Goal: Navigation & Orientation: Find specific page/section

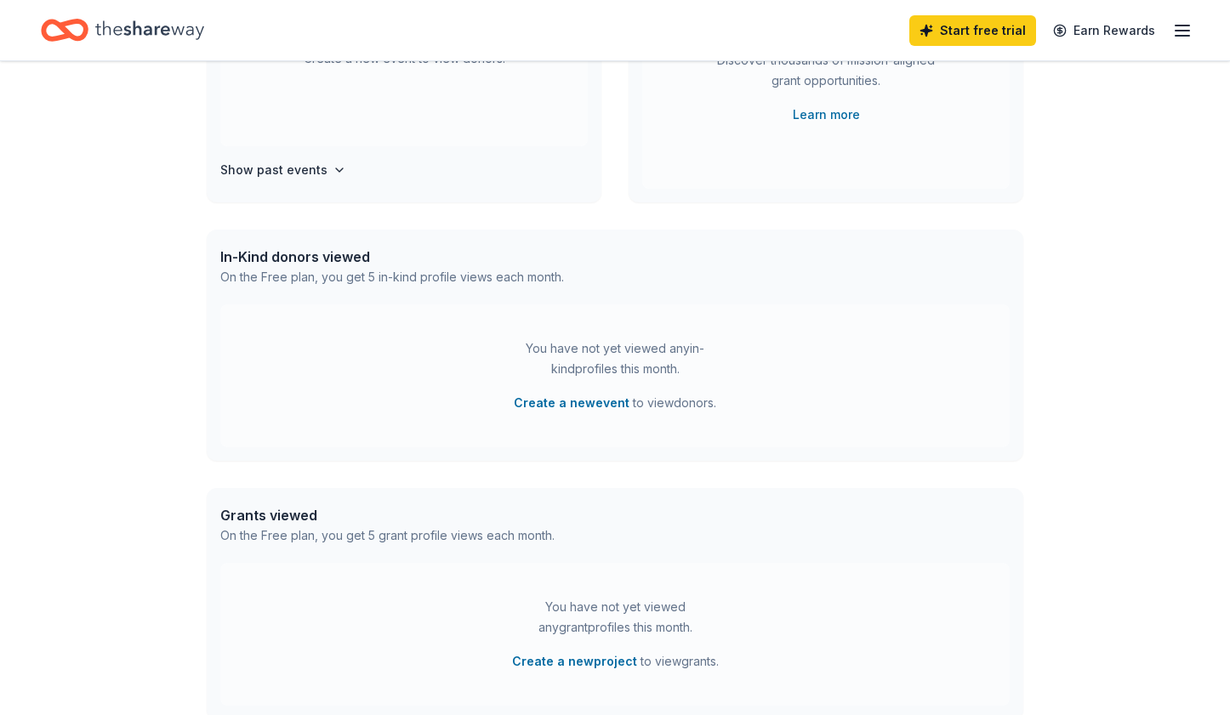
scroll to position [304, 0]
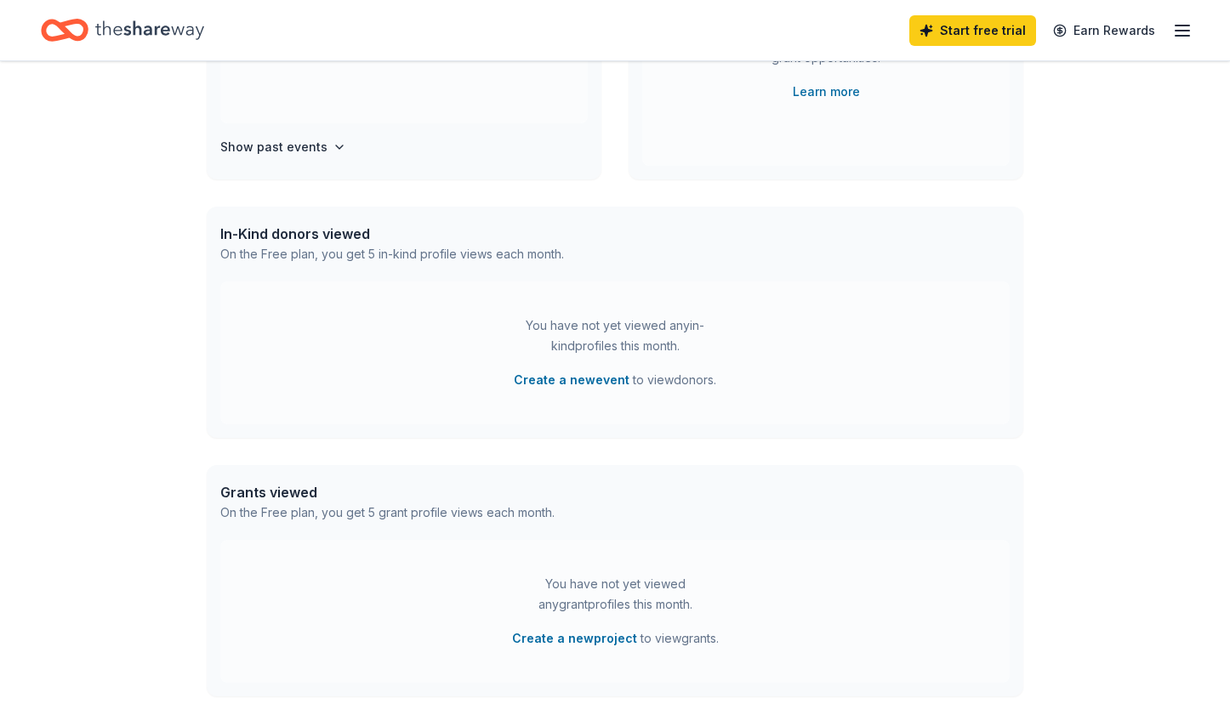
click at [519, 257] on div "On the Free plan, you get 5 in-kind profile views each month." at bounding box center [392, 254] width 344 height 20
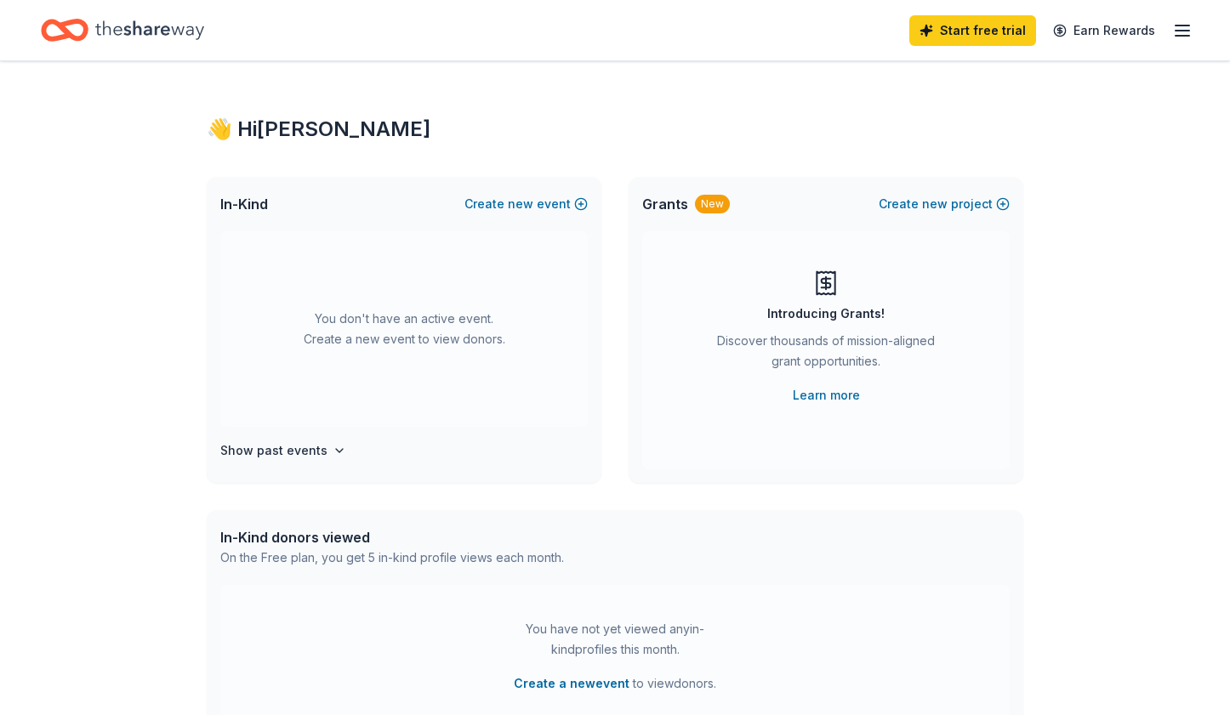
scroll to position [0, 0]
click at [1174, 32] on icon "button" at bounding box center [1182, 30] width 20 height 20
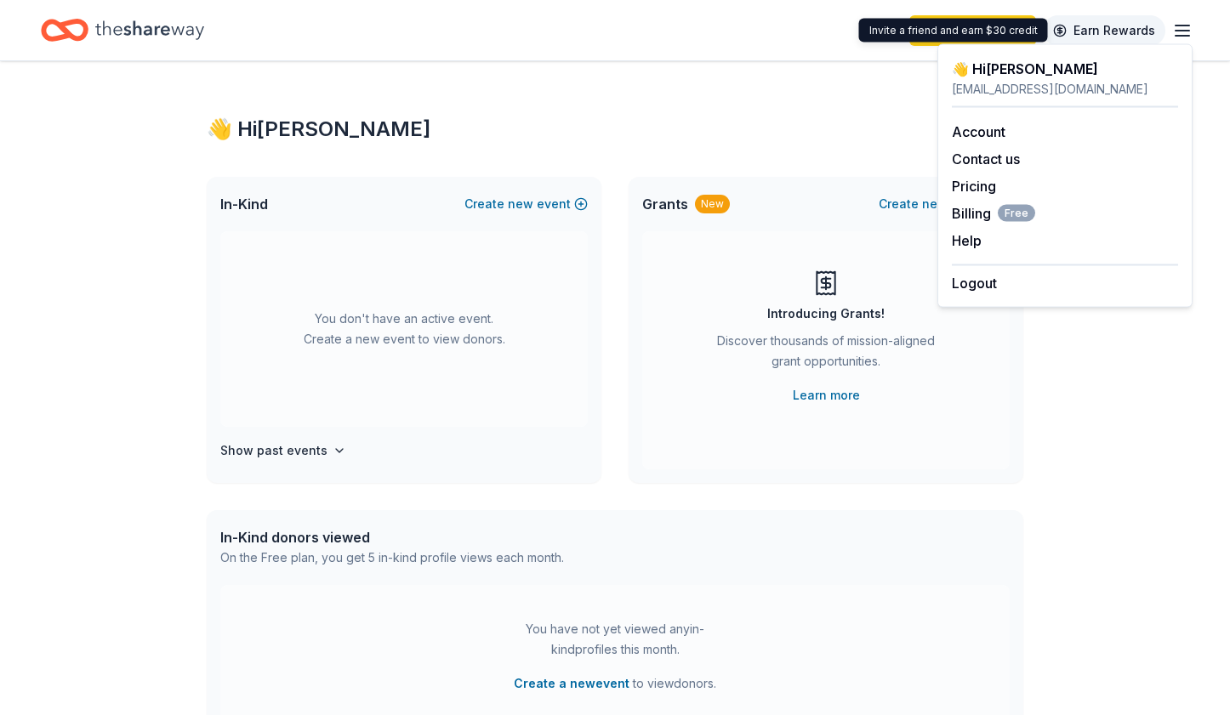
click at [1130, 31] on link "Earn Rewards" at bounding box center [1104, 30] width 122 height 31
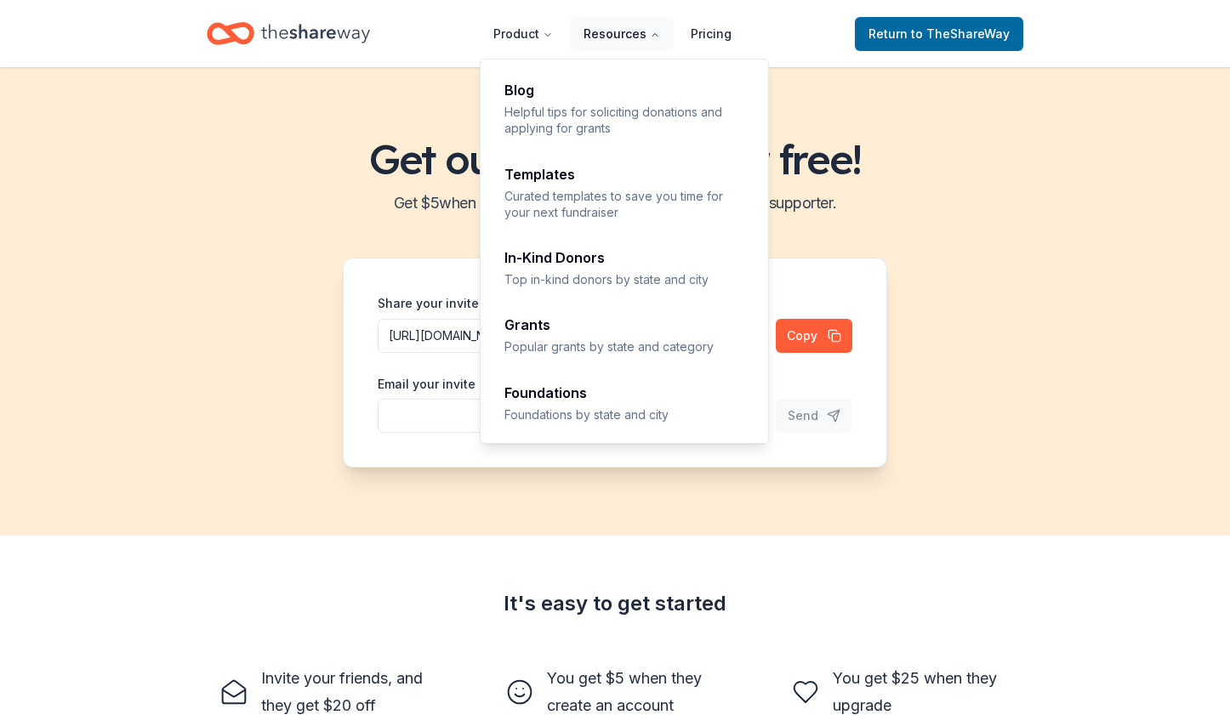
click at [628, 37] on button "Resources" at bounding box center [622, 34] width 104 height 34
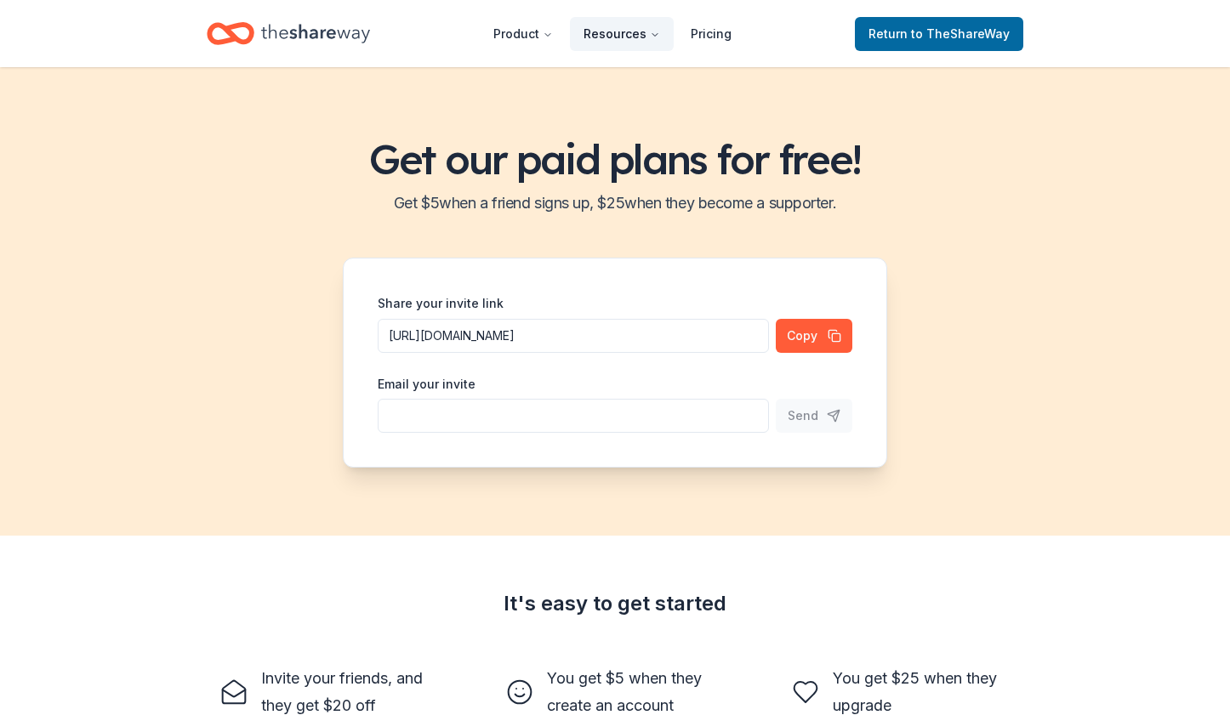
click at [628, 37] on button "Resources" at bounding box center [622, 34] width 104 height 34
